Goal: Task Accomplishment & Management: Manage account settings

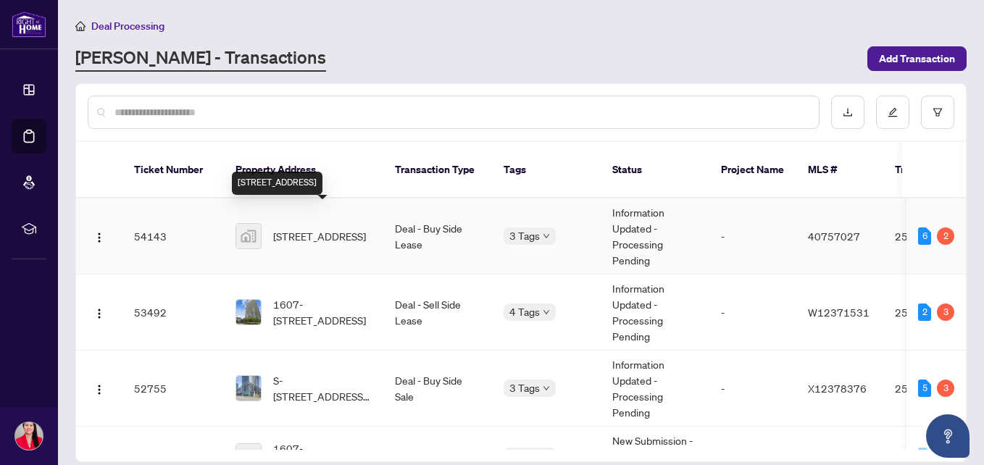
click at [317, 228] on span "[STREET_ADDRESS]" at bounding box center [319, 236] width 93 height 16
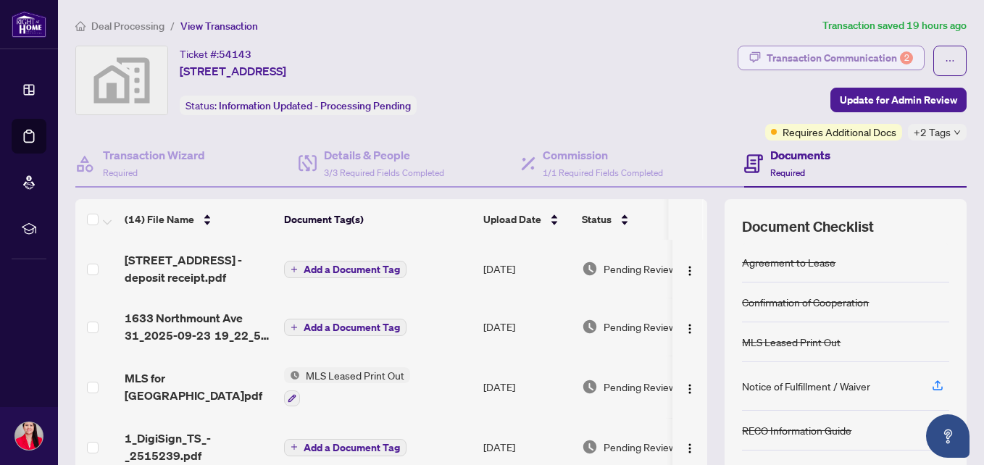
click at [820, 54] on div "Transaction Communication 2" at bounding box center [839, 57] width 146 height 23
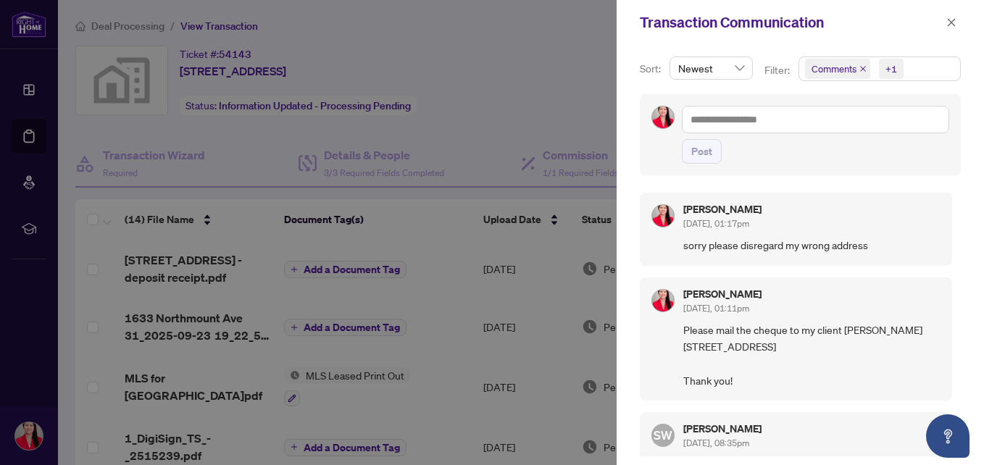
click at [565, 83] on div at bounding box center [492, 232] width 984 height 465
click at [953, 25] on icon "close" at bounding box center [951, 22] width 10 height 10
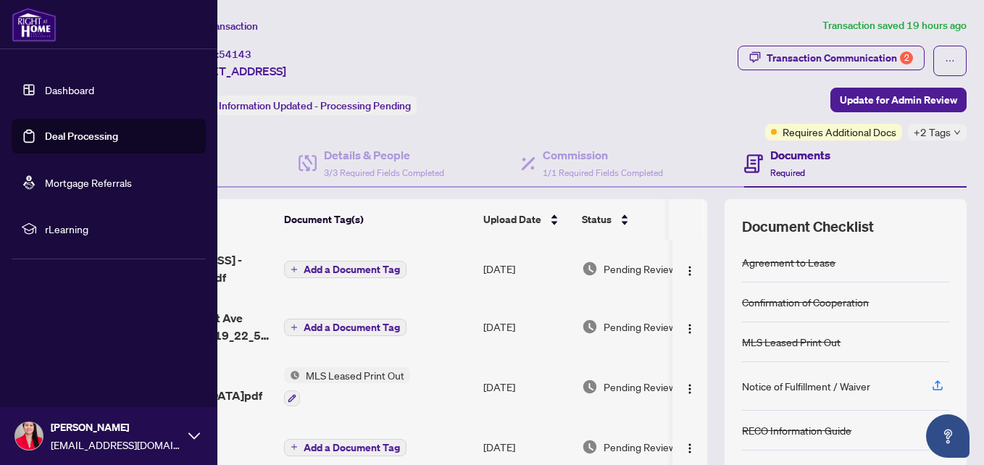
click at [67, 86] on link "Dashboard" at bounding box center [69, 89] width 49 height 13
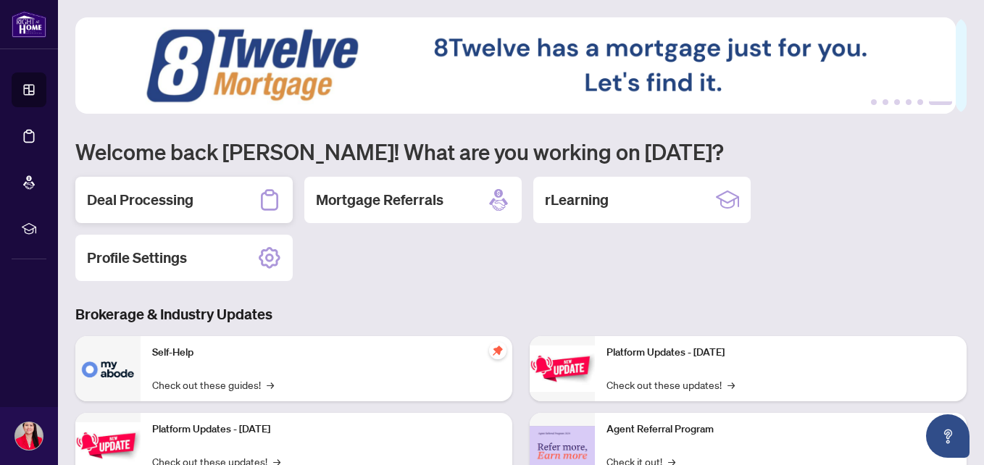
click at [185, 201] on h2 "Deal Processing" at bounding box center [140, 200] width 106 height 20
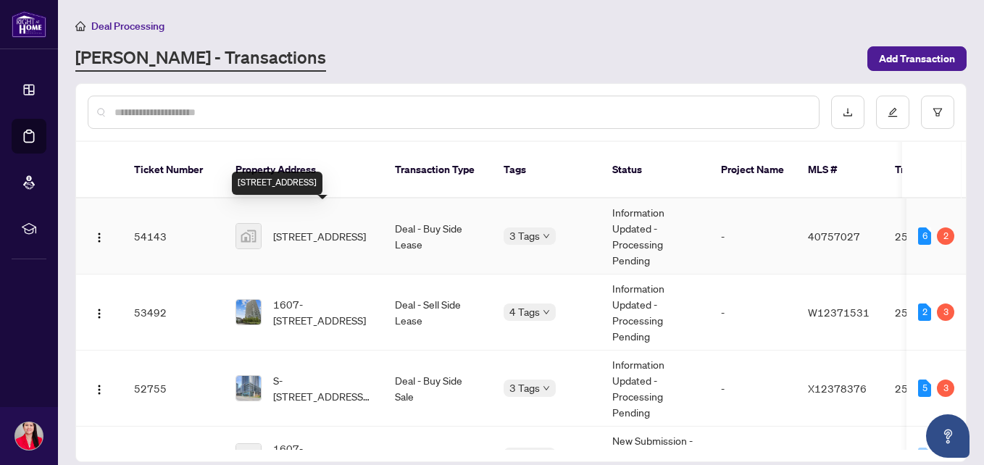
click at [314, 228] on span "[STREET_ADDRESS]" at bounding box center [319, 236] width 93 height 16
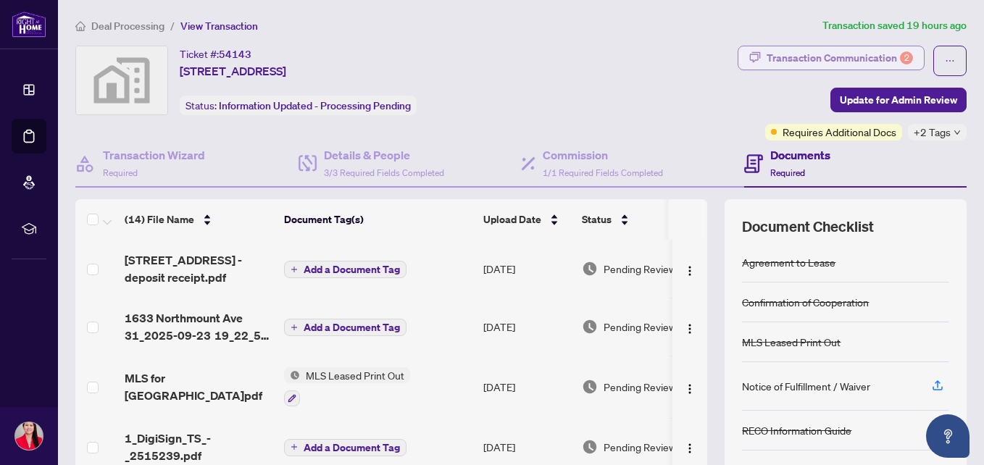
click at [797, 48] on div "Transaction Communication 2" at bounding box center [839, 57] width 146 height 23
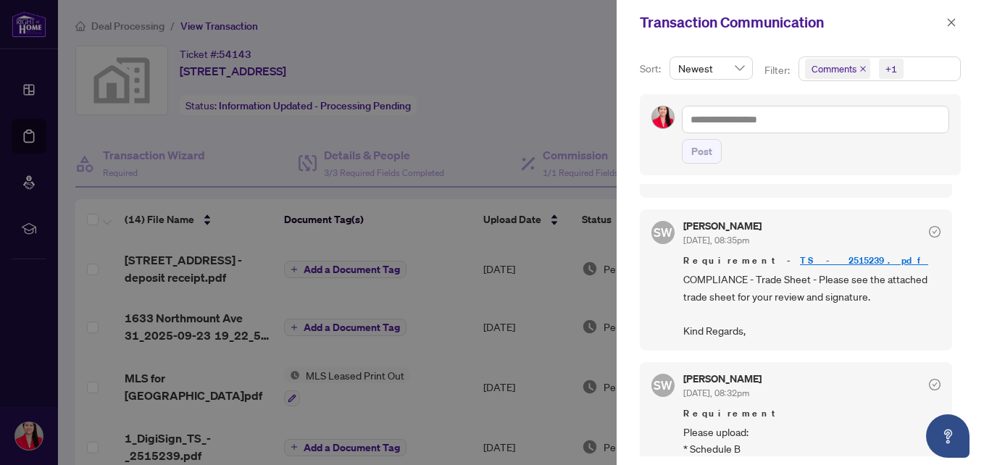
scroll to position [263, 0]
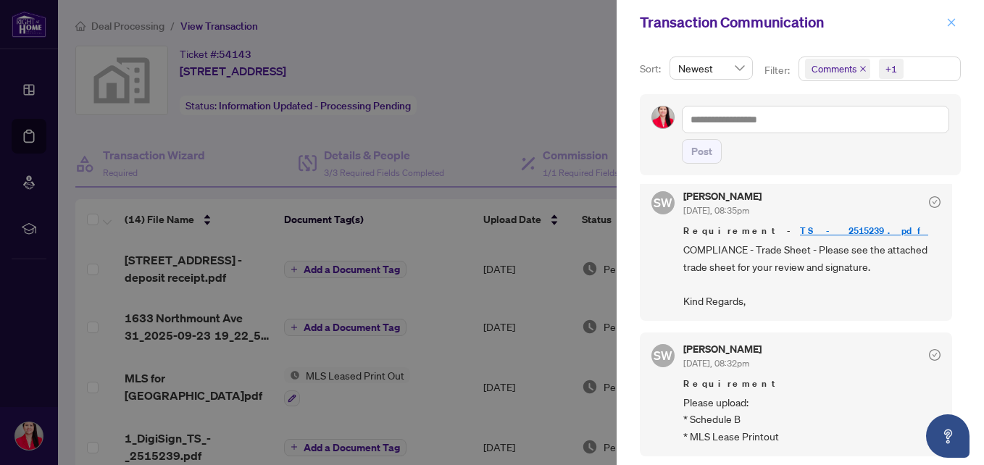
click at [947, 17] on icon "close" at bounding box center [951, 22] width 10 height 10
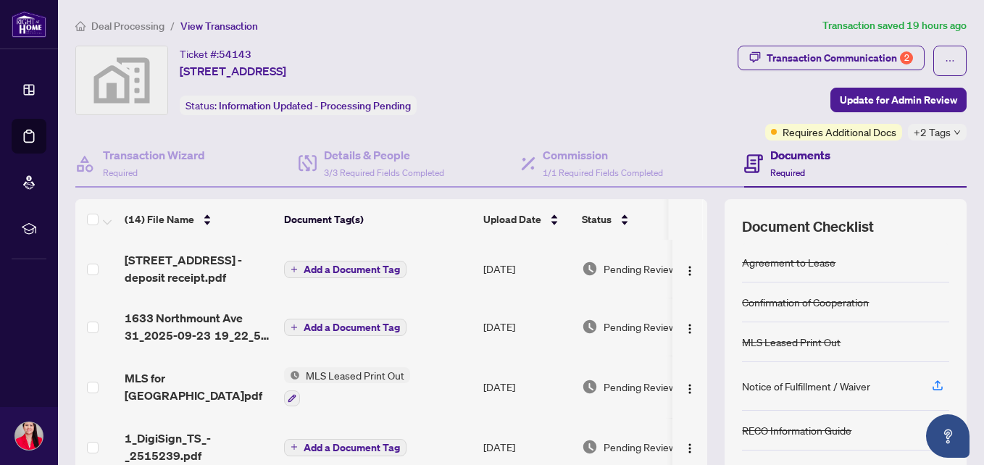
click at [934, 133] on span "+2 Tags" at bounding box center [931, 132] width 37 height 17
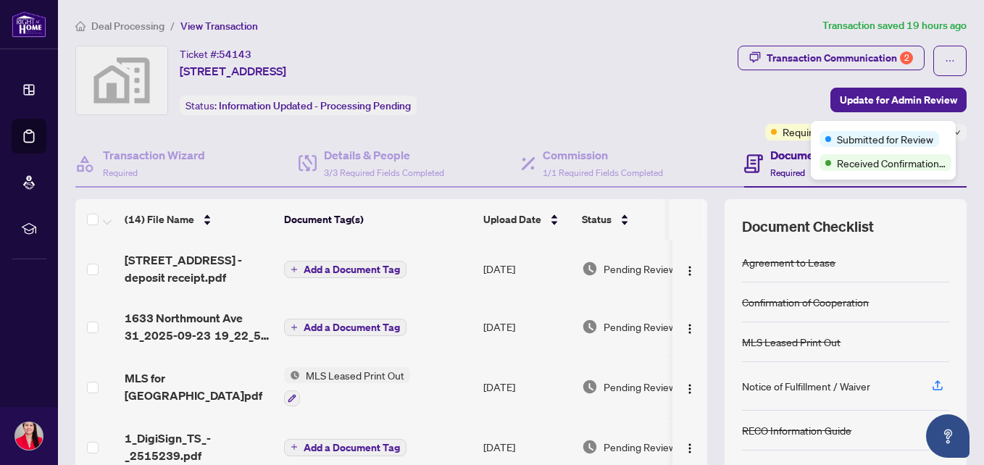
click at [574, 91] on div "Ticket #: 54143 [STREET_ADDRESS] Status: Information Updated - Processing Pendi…" at bounding box center [324, 81] width 499 height 70
